Goal: Information Seeking & Learning: Find specific fact

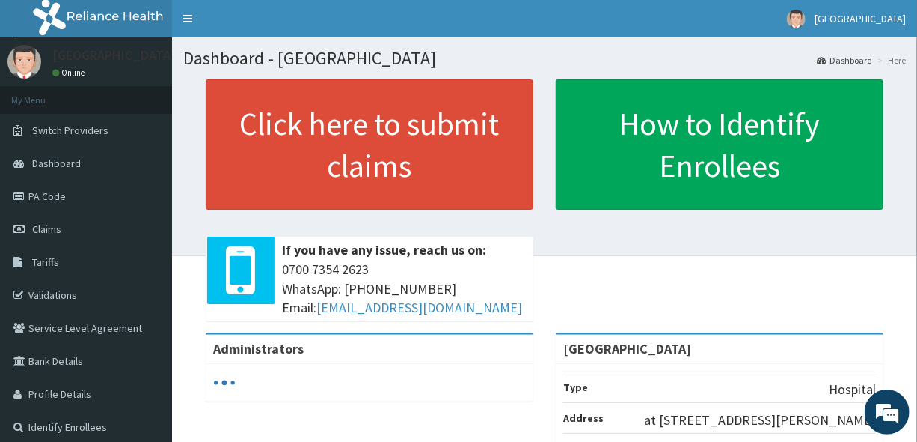
click at [43, 198] on link "PA Code" at bounding box center [86, 196] width 172 height 33
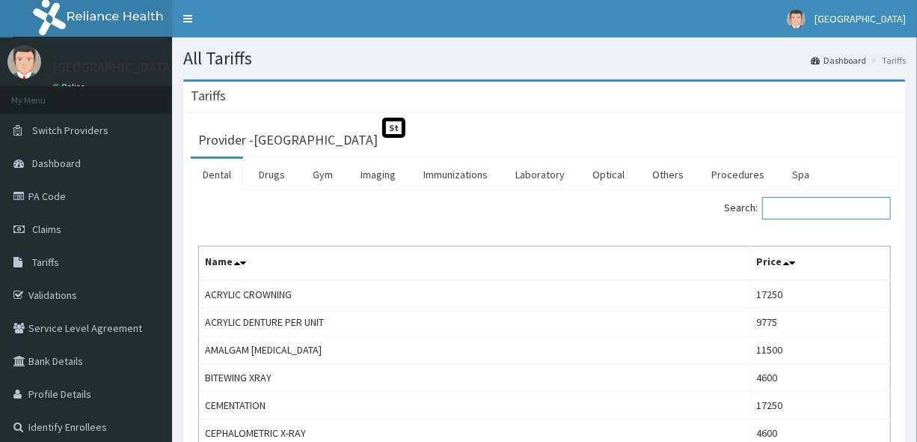
click at [818, 207] on input "Search:" at bounding box center [827, 208] width 129 height 22
click at [272, 174] on link "Drugs" at bounding box center [272, 174] width 50 height 31
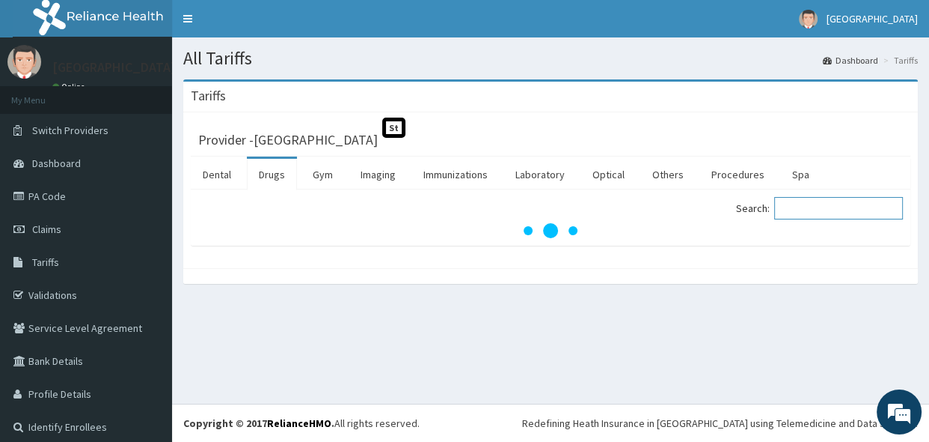
click at [786, 204] on input "Search:" at bounding box center [839, 208] width 129 height 22
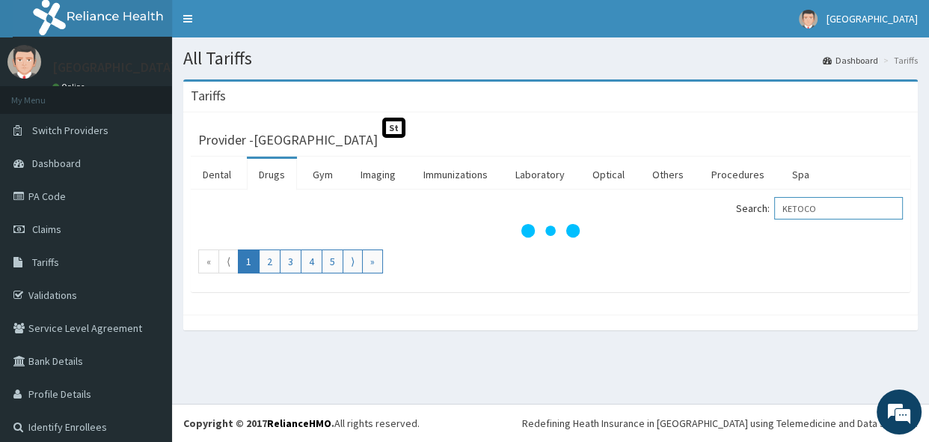
type input "KETOCO"
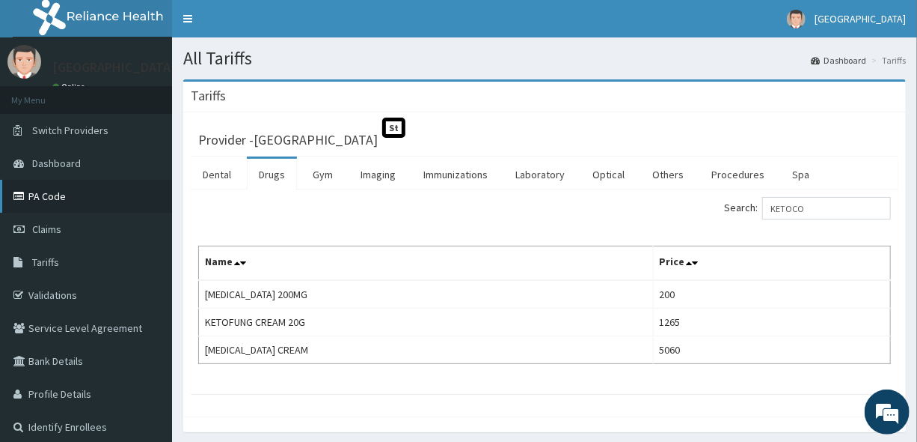
click at [148, 197] on link "PA Code" at bounding box center [86, 196] width 172 height 33
